Goal: Task Accomplishment & Management: Complete application form

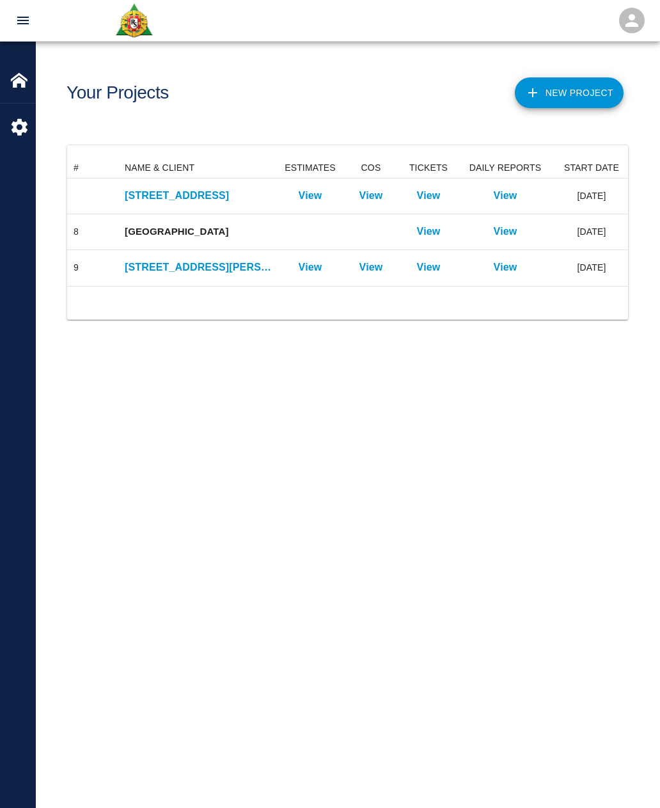
scroll to position [128, 561]
click at [434, 233] on p "View" at bounding box center [429, 231] width 24 height 15
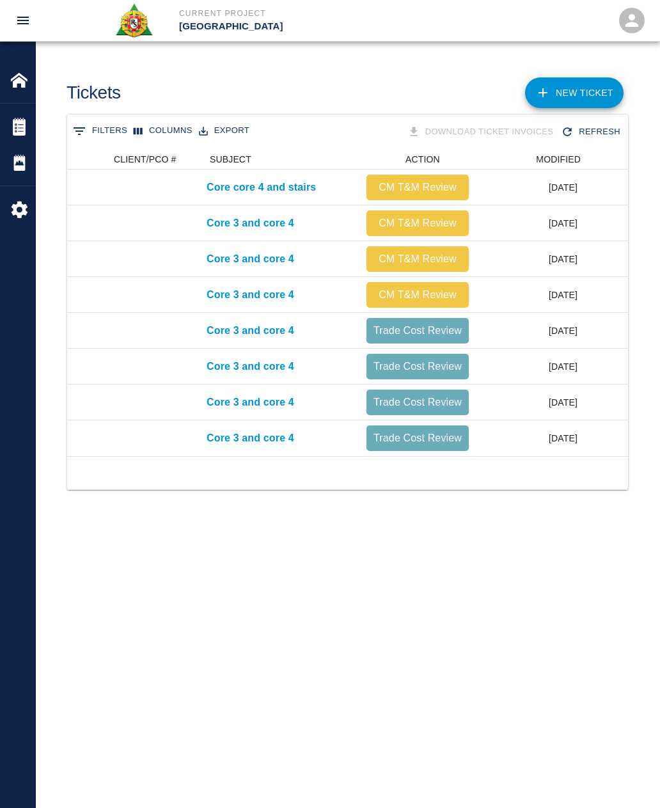
scroll to position [0, 70]
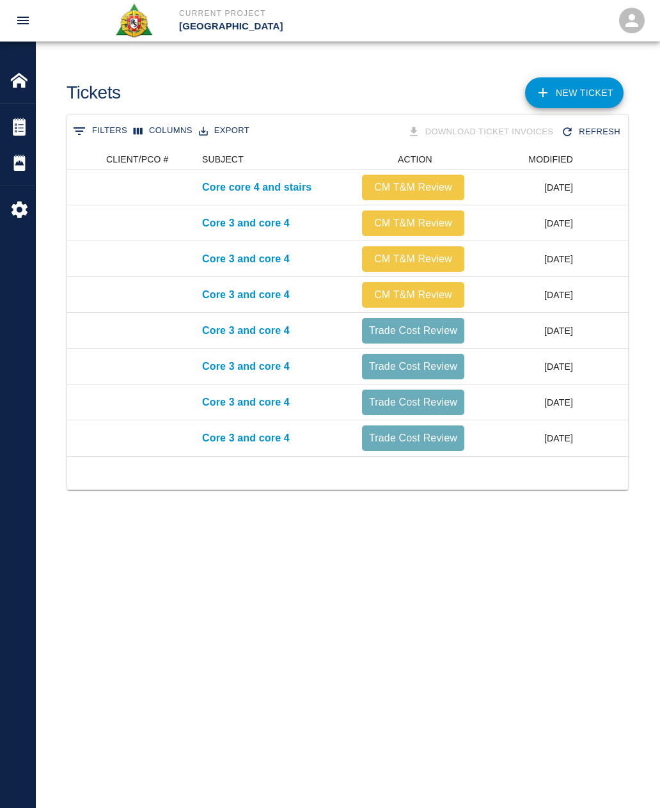
click at [395, 503] on div "0 Filters Columns Export Download Ticket Invoices Refresh # CLIENT/PCO # SUBJEC…" at bounding box center [348, 318] width 624 height 408
click at [267, 301] on p "Core 3 and core 4" at bounding box center [246, 294] width 88 height 15
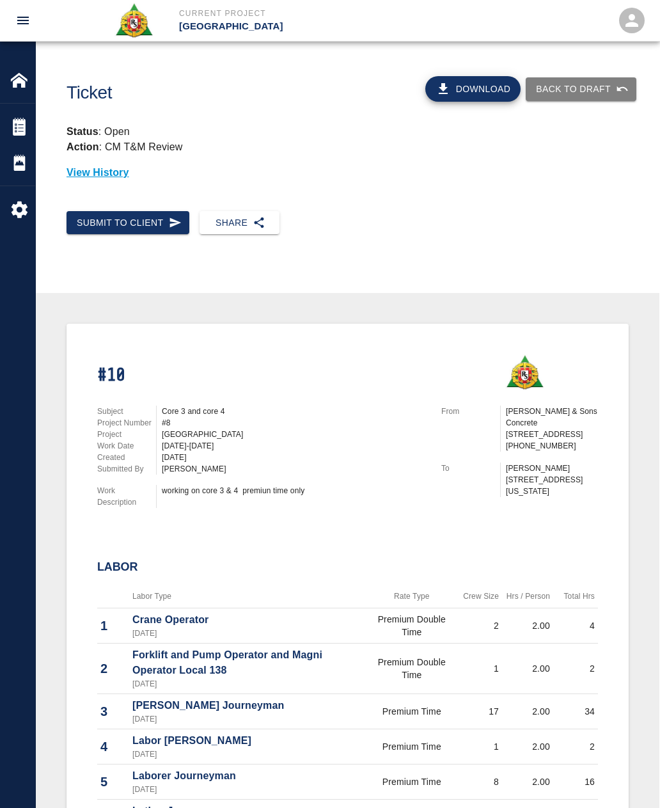
click at [587, 83] on button "Back to Draft" at bounding box center [581, 89] width 111 height 24
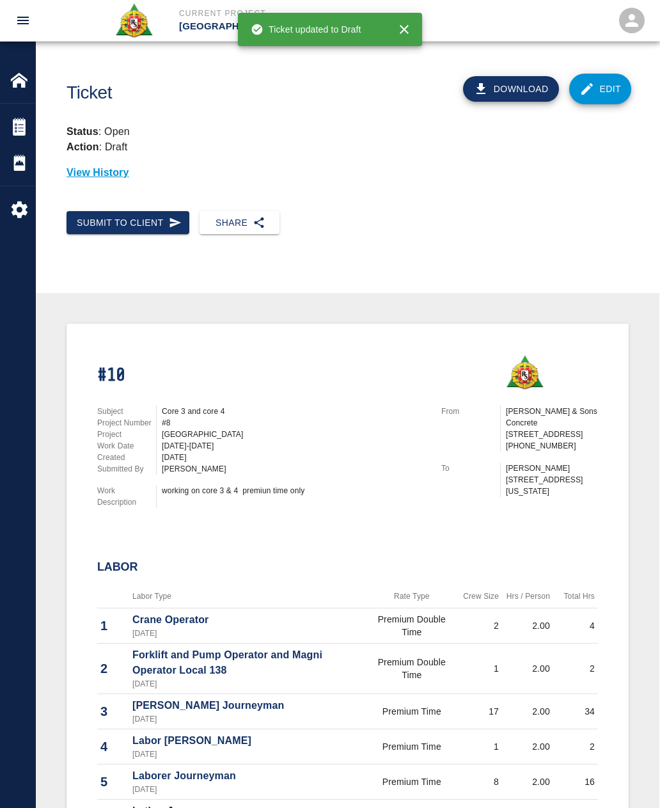
click at [603, 93] on link "Edit" at bounding box center [600, 89] width 63 height 31
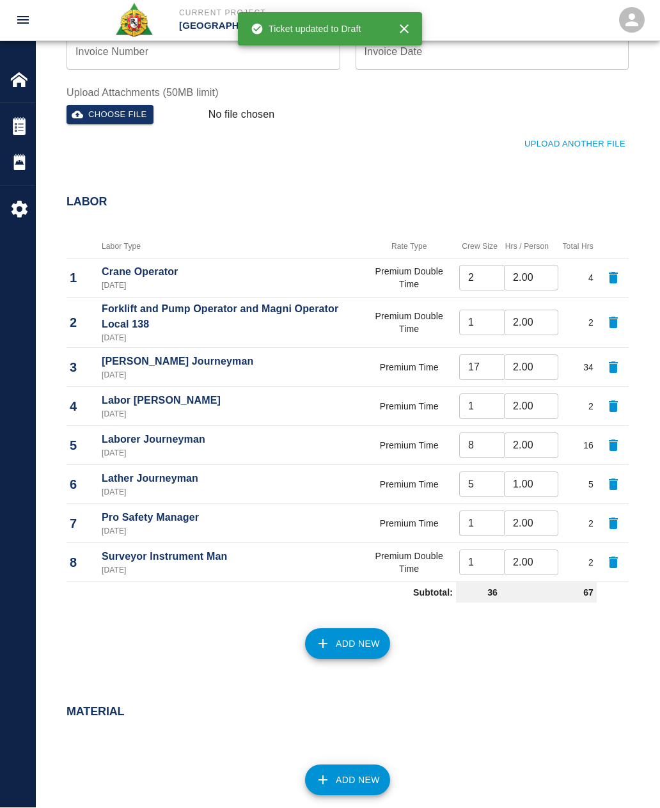
scroll to position [425, 0]
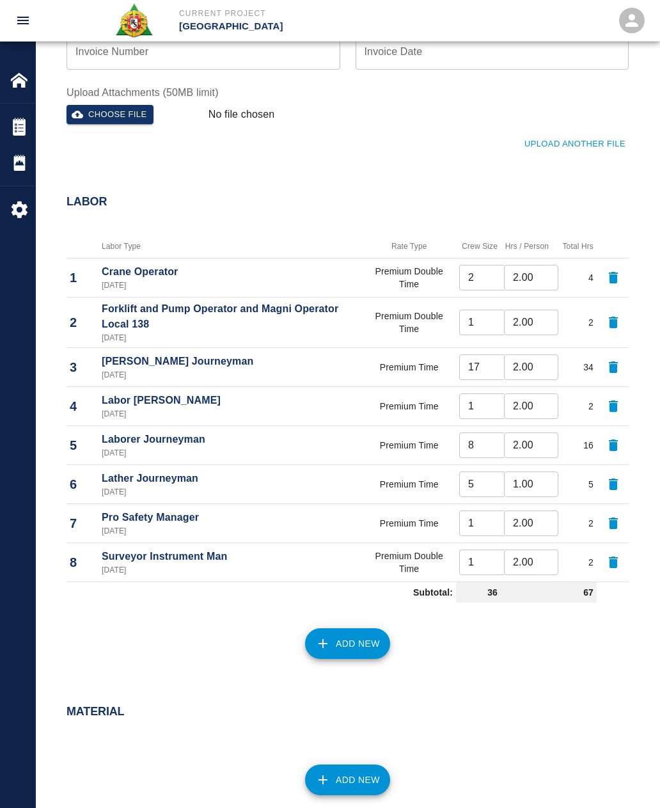
click at [327, 647] on icon "button" at bounding box center [322, 643] width 15 height 15
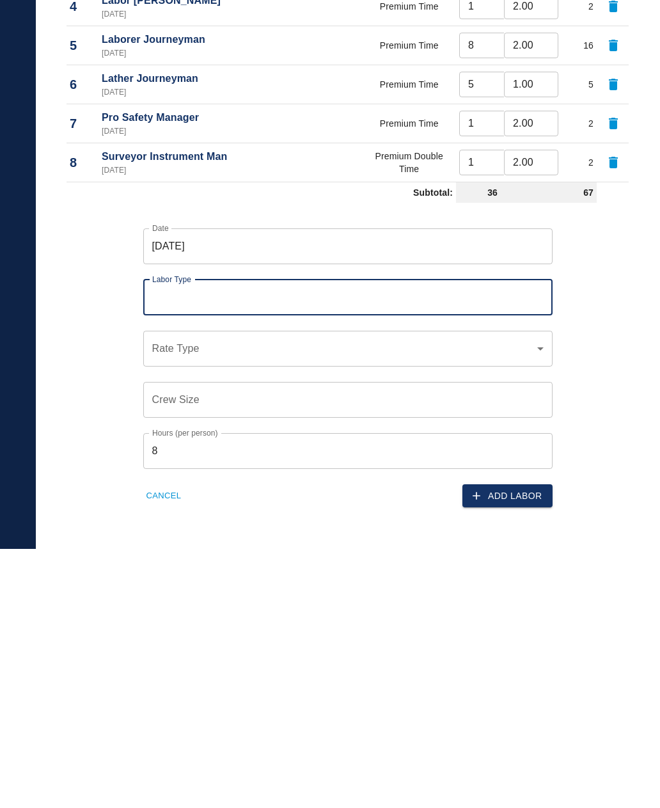
click at [186, 545] on input "Labor Type" at bounding box center [348, 557] width 398 height 24
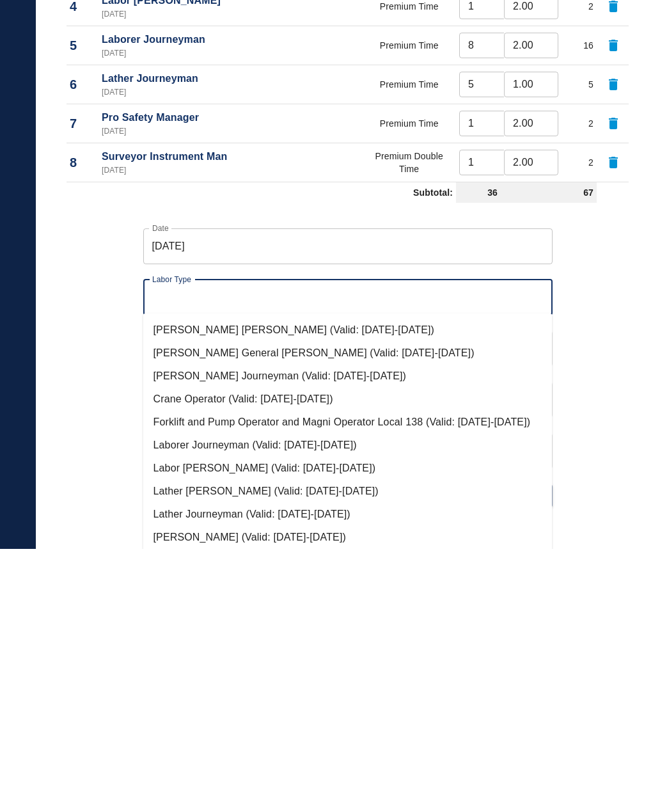
click at [167, 740] on li "Lather Foreman (Valid: 07/01/2024-06/30/2026)" at bounding box center [347, 751] width 409 height 23
type input "Lather Foreman"
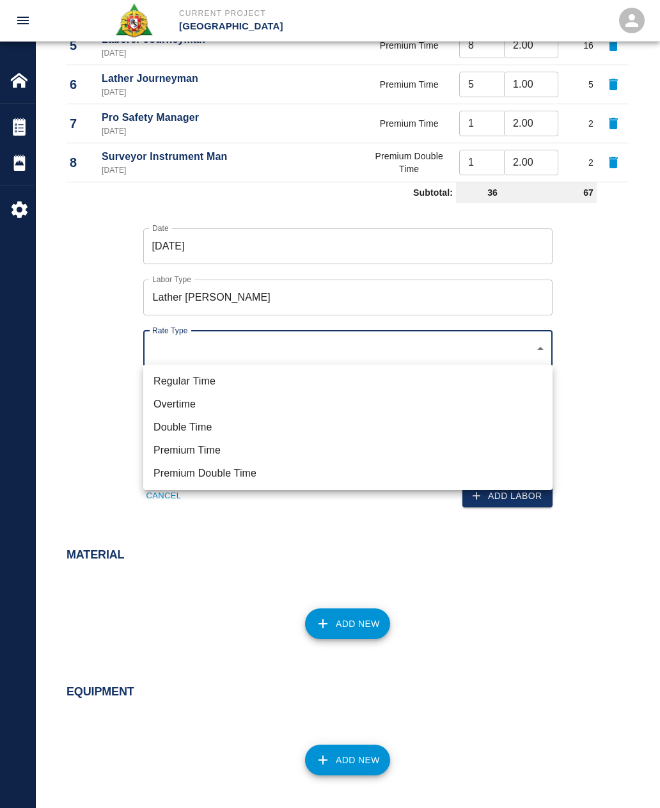
click at [168, 453] on li "Premium Time" at bounding box center [347, 450] width 409 height 23
type input "rate_pot"
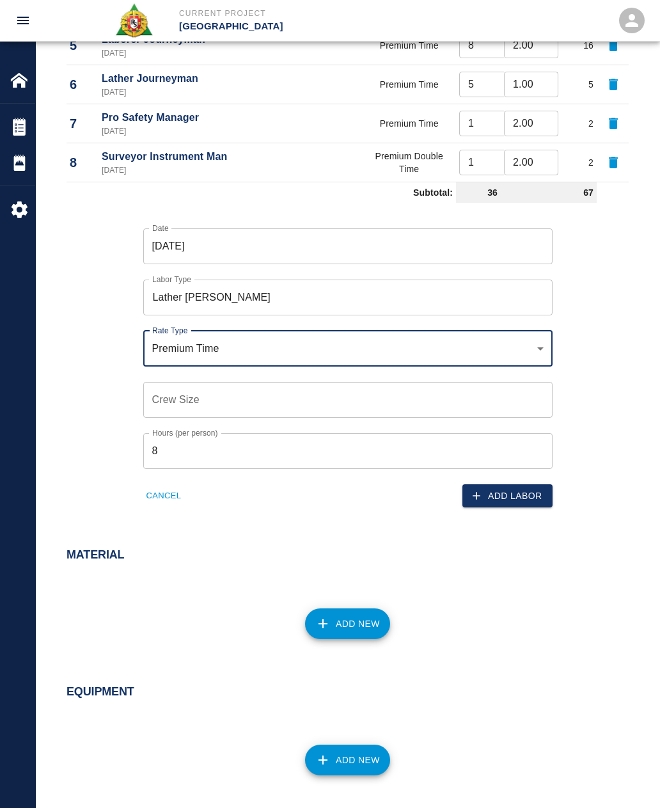
click at [157, 393] on div "Crew Size Crew Size" at bounding box center [347, 400] width 409 height 36
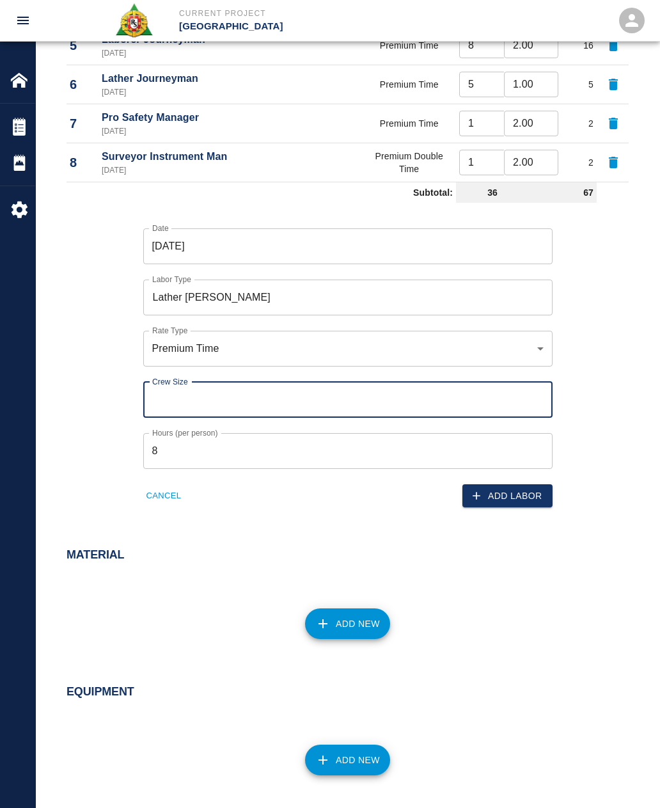
type input "1"
click at [519, 495] on button "Add Labor" at bounding box center [508, 496] width 90 height 24
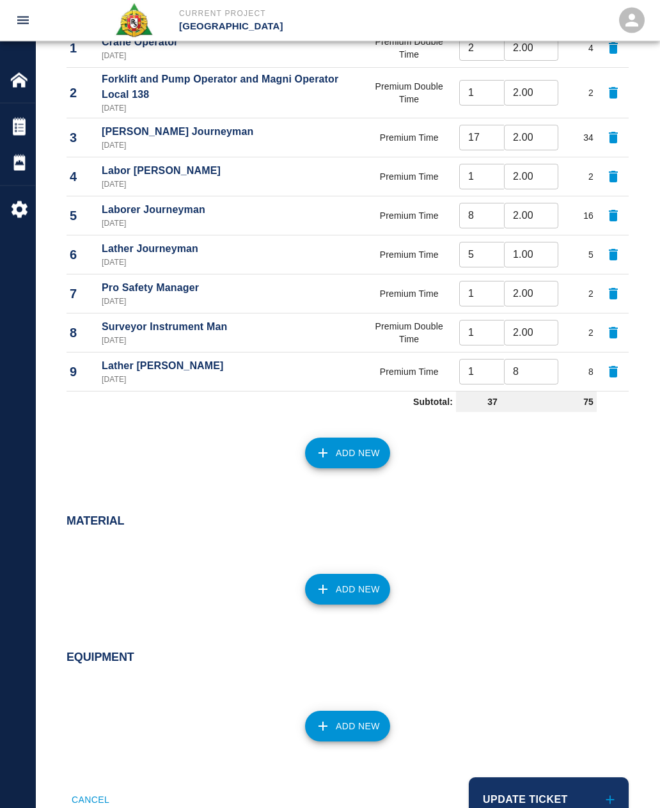
scroll to position [655, 0]
click at [525, 800] on button "Update Ticket" at bounding box center [549, 800] width 160 height 45
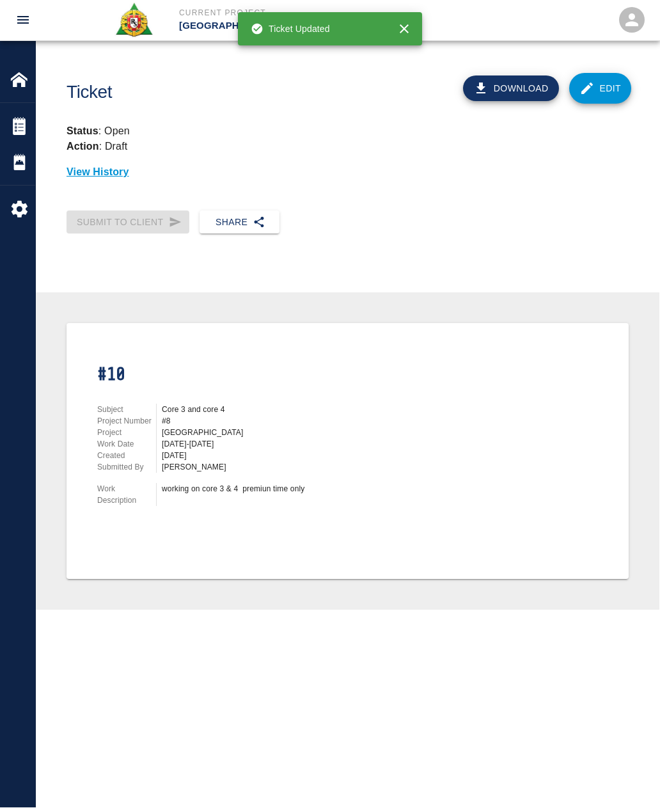
scroll to position [1, 0]
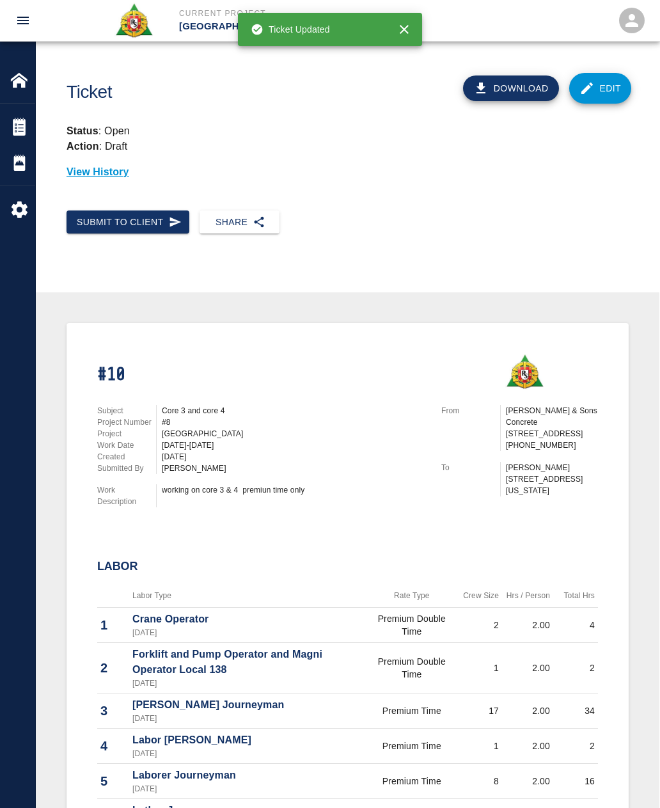
click at [102, 217] on button "Submit to Client" at bounding box center [128, 223] width 123 height 24
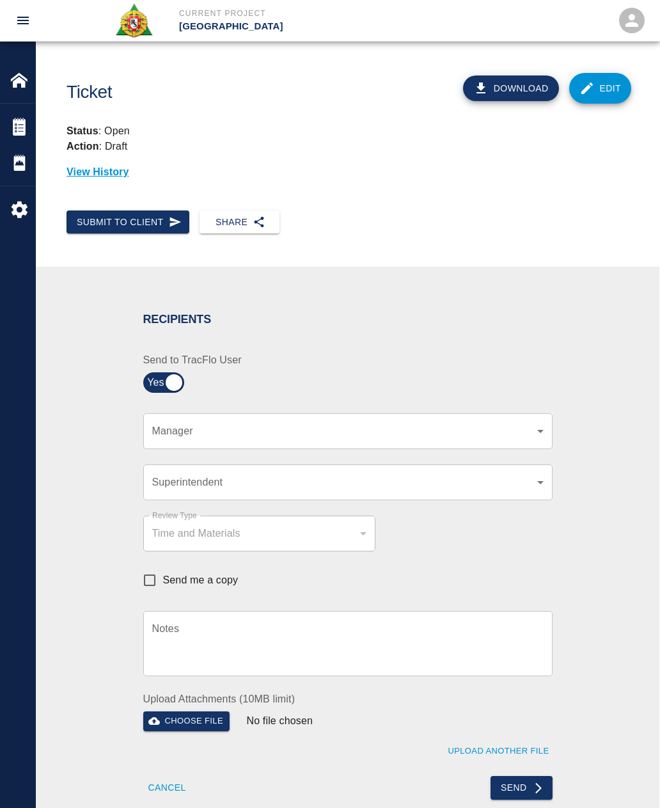
click at [175, 470] on div "​ Superintendent" at bounding box center [347, 483] width 409 height 36
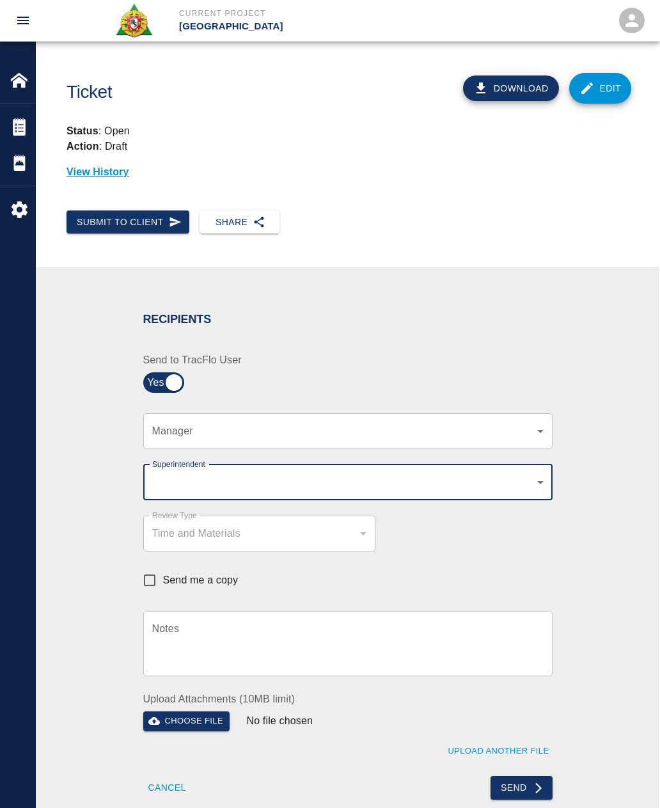
click at [164, 424] on body "Current Project Belmont Race Park Home Belmont Race Park Tickets Daily Reports …" at bounding box center [330, 403] width 660 height 808
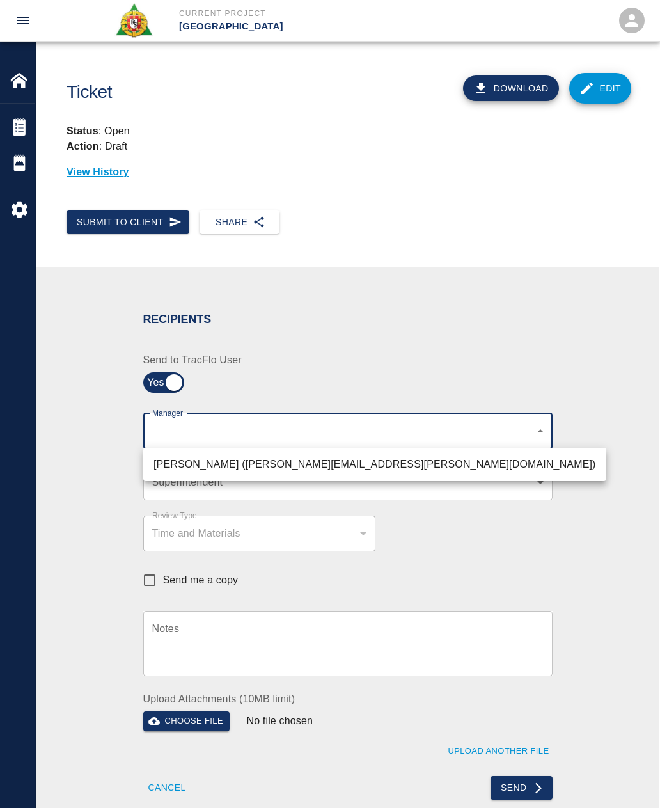
click at [97, 433] on div at bounding box center [330, 404] width 660 height 808
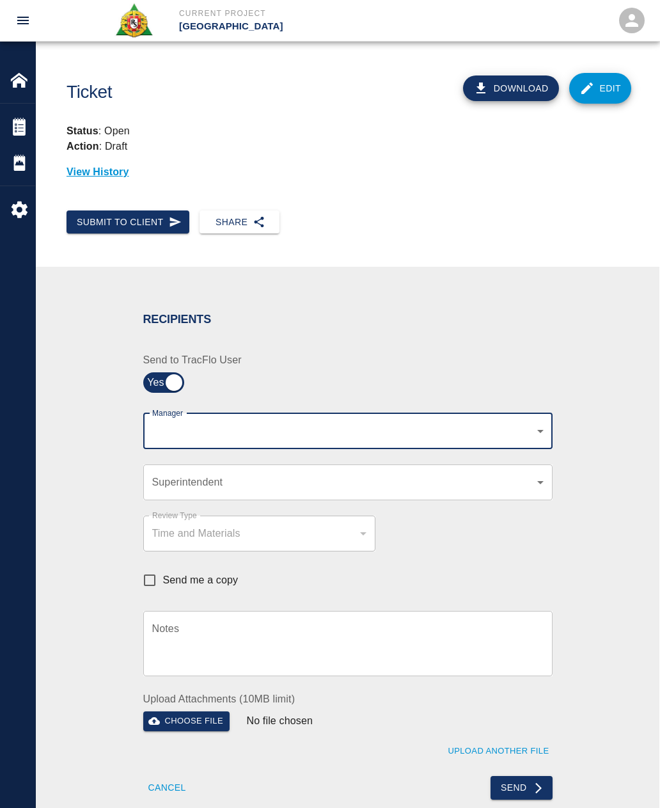
click at [179, 473] on body "Current Project Belmont Race Park Home Belmont Race Park Tickets Daily Reports …" at bounding box center [330, 403] width 660 height 808
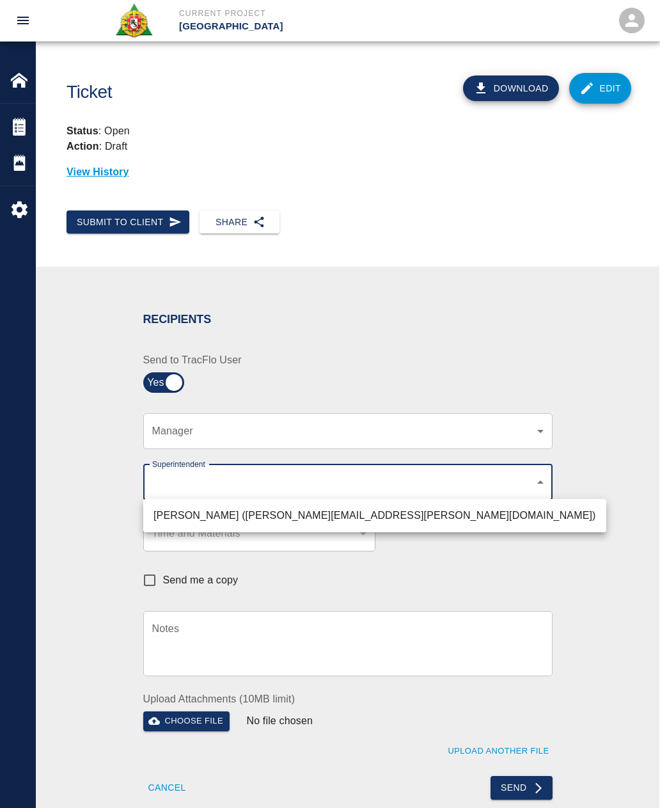
click at [186, 510] on li "Roger Cettina (roger.cettina@aecom.com)" at bounding box center [374, 515] width 463 height 23
type input "607e8b2f-6e2b-4864-a614-ca92a3a6e287"
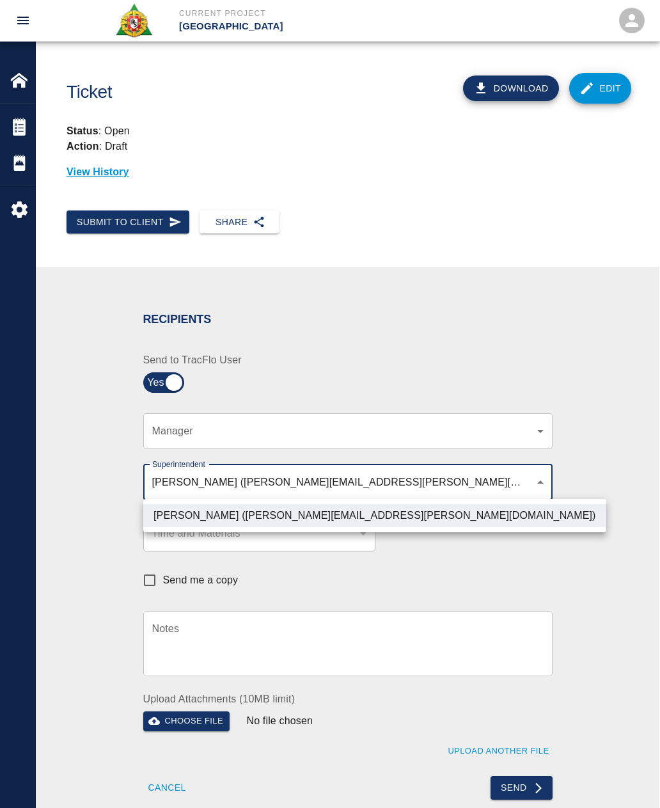
click at [516, 789] on div at bounding box center [330, 404] width 660 height 808
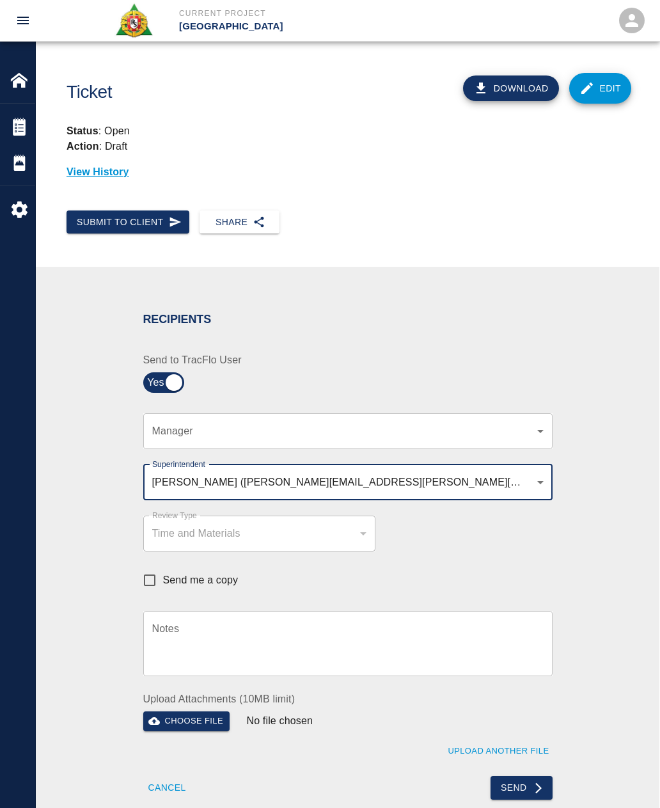
click at [516, 782] on button "Send" at bounding box center [522, 788] width 62 height 24
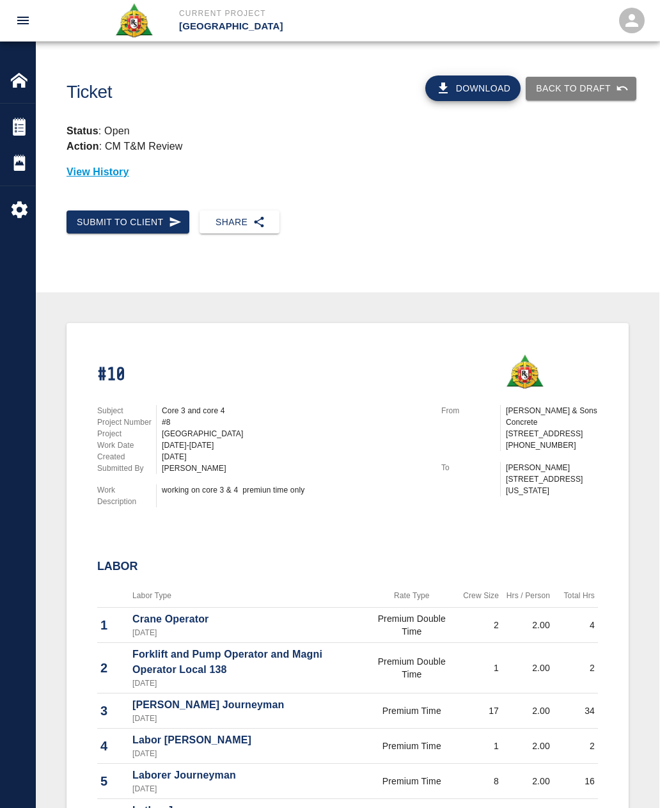
click at [13, 125] on img at bounding box center [19, 127] width 18 height 18
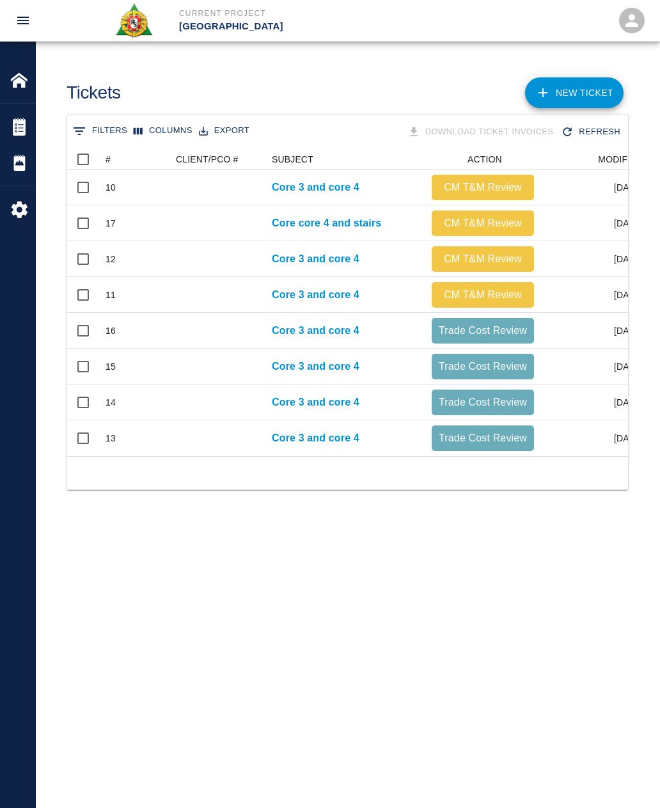
scroll to position [307, 561]
click at [297, 299] on p "Core 3 and core 4" at bounding box center [316, 294] width 88 height 15
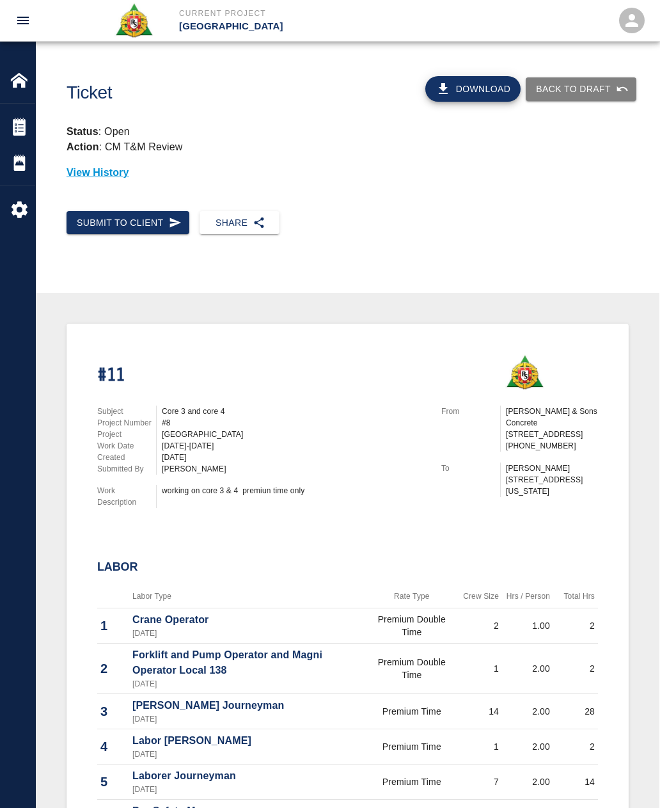
click at [20, 132] on img at bounding box center [19, 127] width 18 height 18
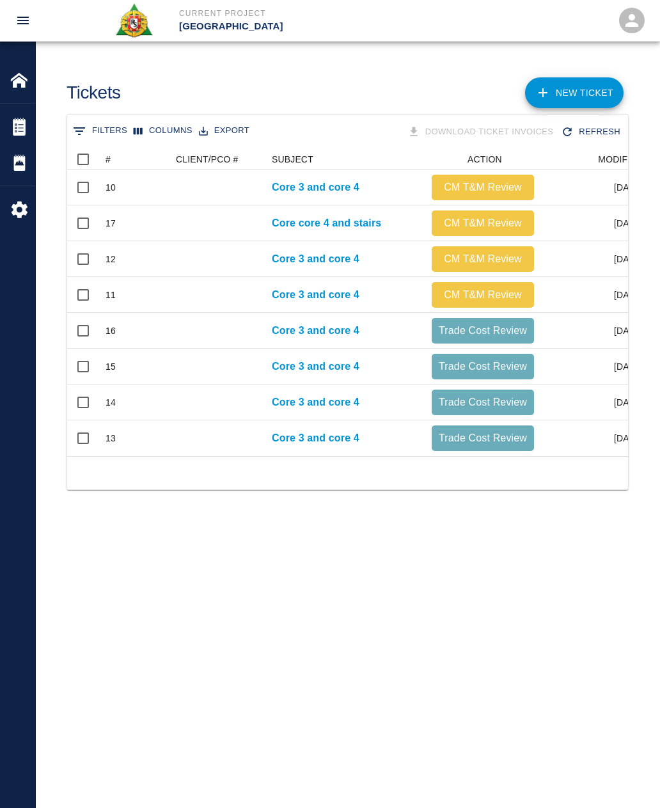
scroll to position [1, 1]
click at [266, 252] on div "Core 3 and core 4" at bounding box center [346, 259] width 160 height 36
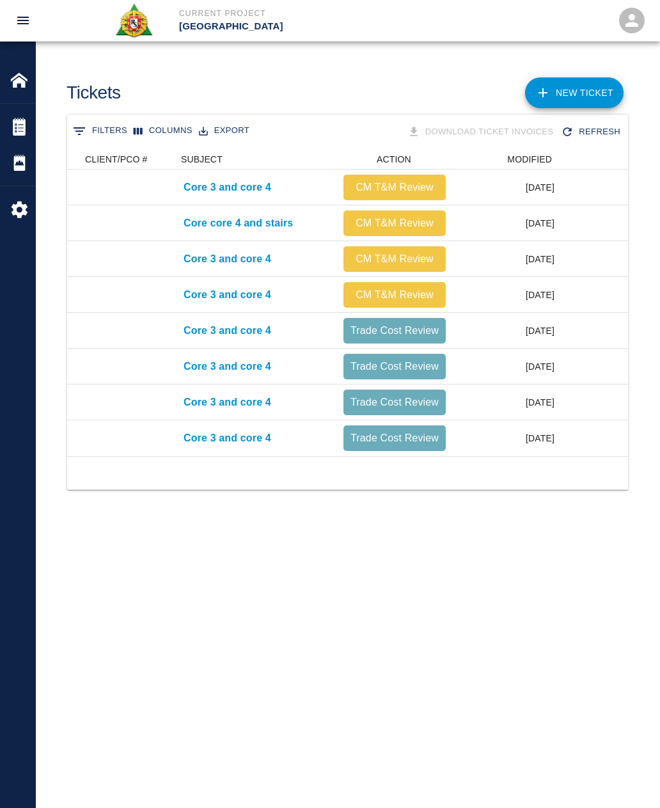
scroll to position [0, 91]
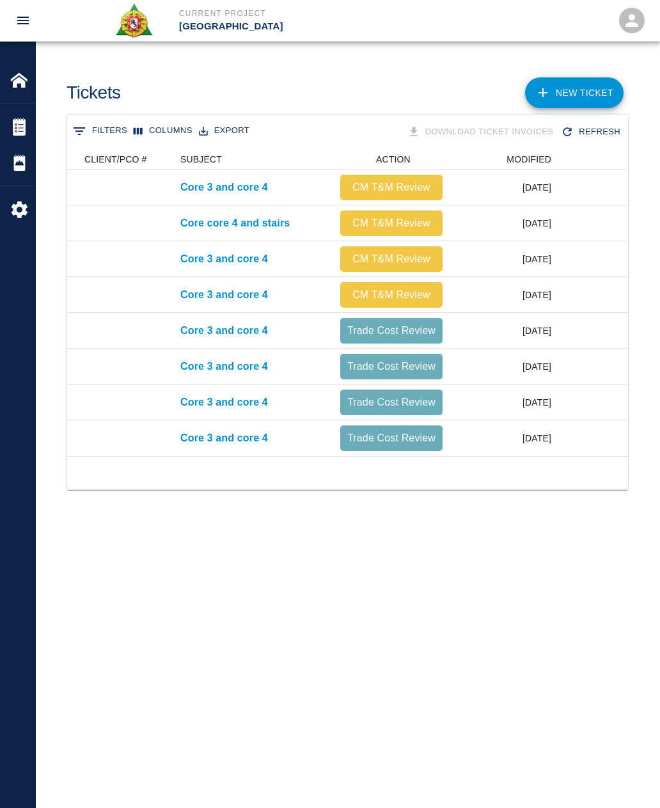
click at [296, 264] on div "Core 3 and core 4" at bounding box center [254, 259] width 160 height 36
click at [197, 251] on p "Core 3 and core 4" at bounding box center [224, 258] width 88 height 15
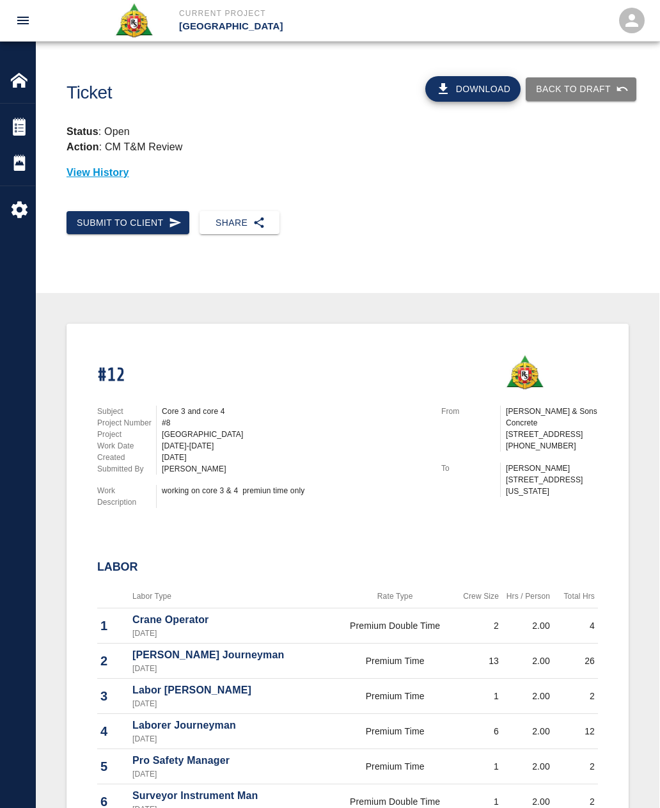
click at [18, 129] on img at bounding box center [19, 127] width 18 height 18
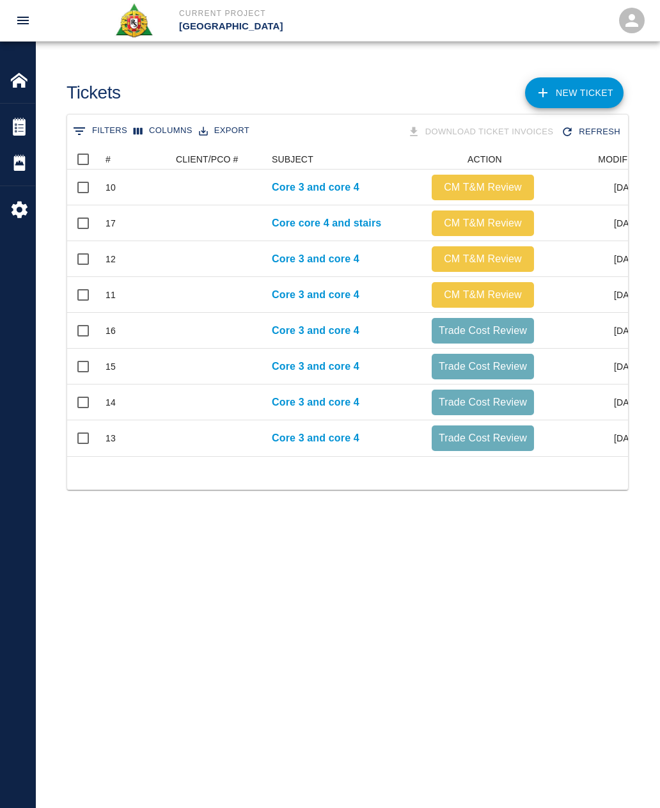
scroll to position [307, 561]
click at [266, 221] on div "Core core 4 and stairs" at bounding box center [346, 223] width 160 height 36
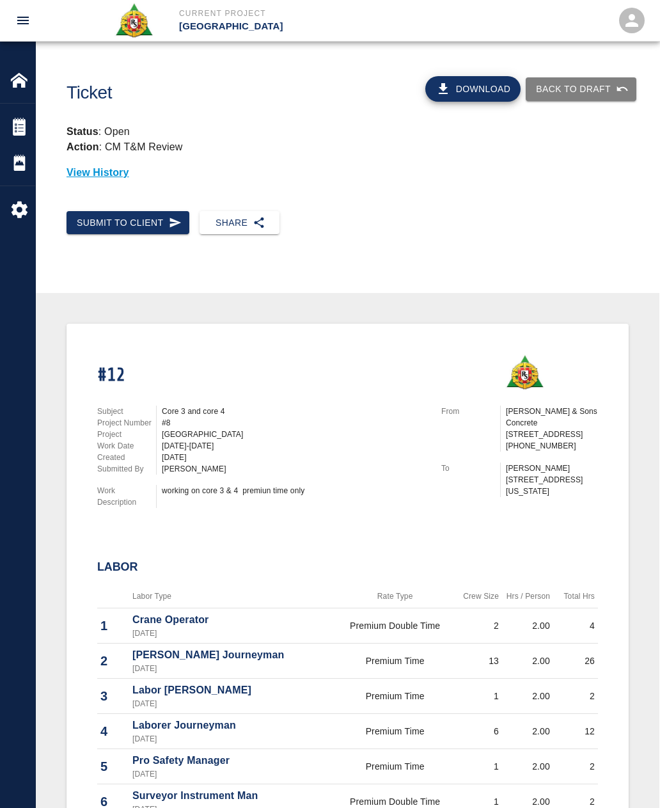
click at [19, 29] on button "open drawer" at bounding box center [23, 20] width 31 height 31
